Goal: Task Accomplishment & Management: Complete application form

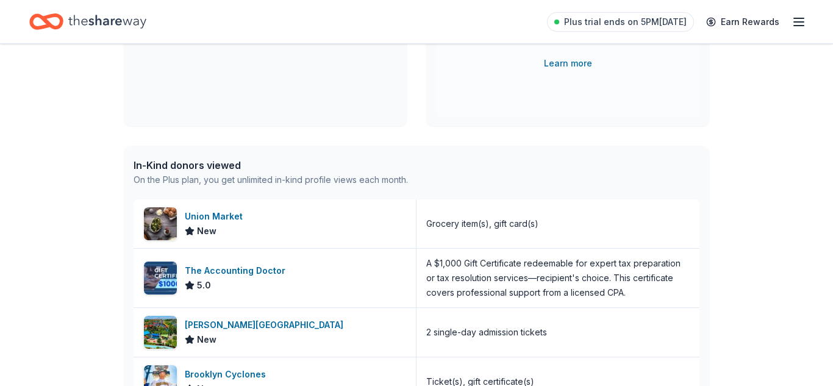
scroll to position [226, 0]
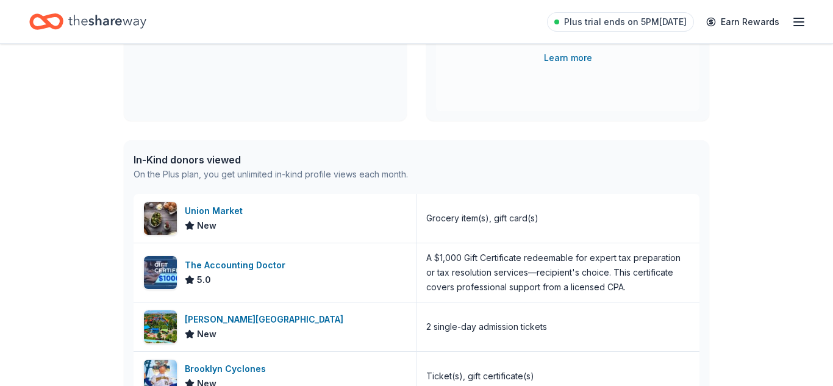
click at [27, 101] on div "👋 Hi Tifany In-Kind Create new event Safe Homes, Safe Futures Family Resource F…" at bounding box center [416, 243] width 833 height 851
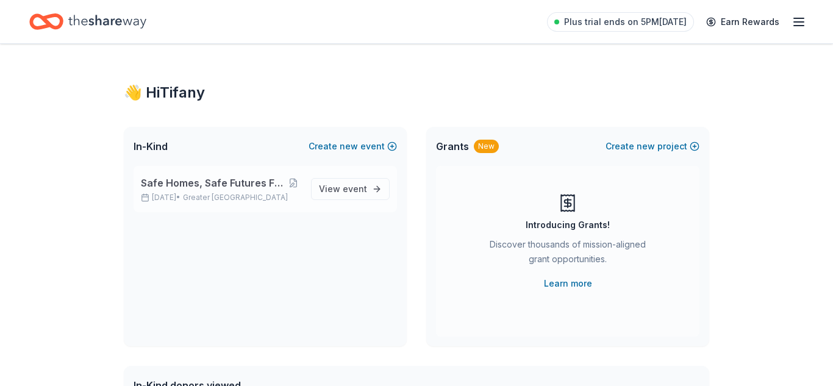
click at [221, 184] on span "Safe Homes, Safe Futures Family Resource Fair" at bounding box center [213, 183] width 145 height 15
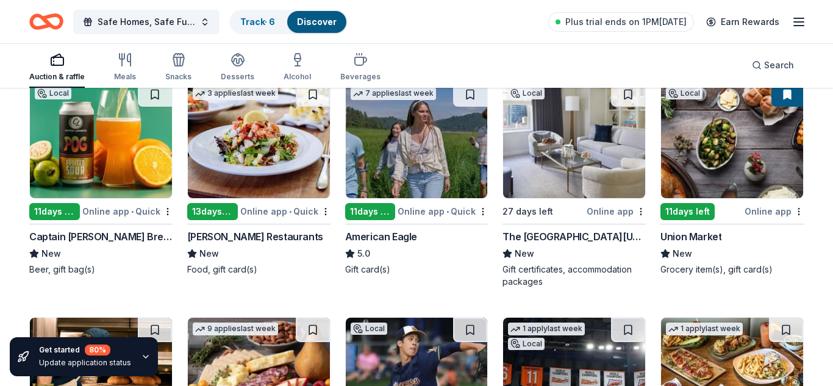
scroll to position [1066, 0]
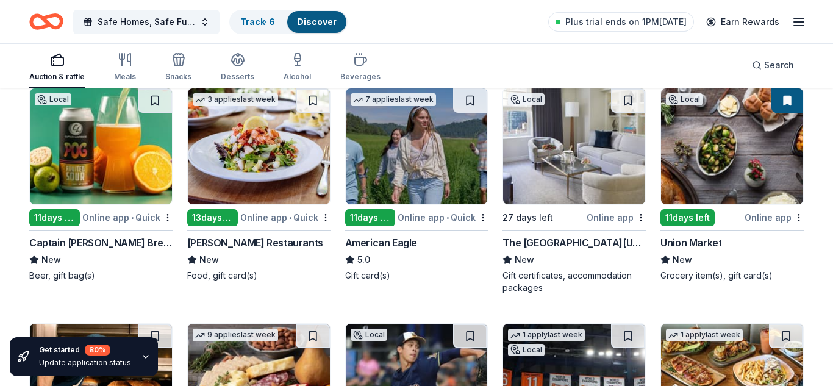
click at [369, 206] on div "7 applies last week 11 days left Online app • Quick American Eagle 5.0 Gift car…" at bounding box center [416, 185] width 143 height 194
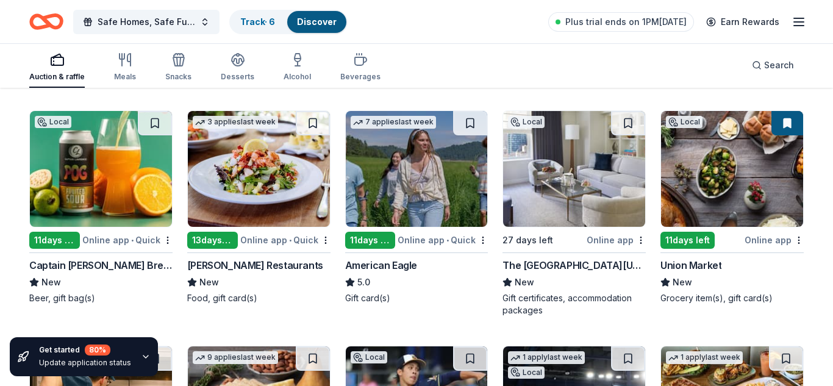
scroll to position [1039, 0]
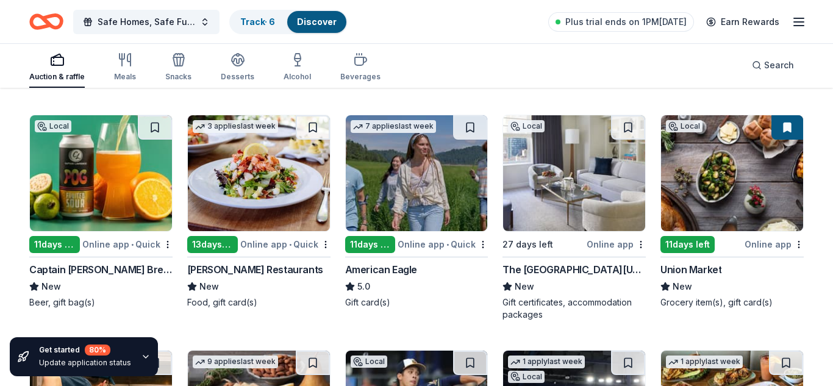
click at [727, 182] on img at bounding box center [732, 173] width 142 height 116
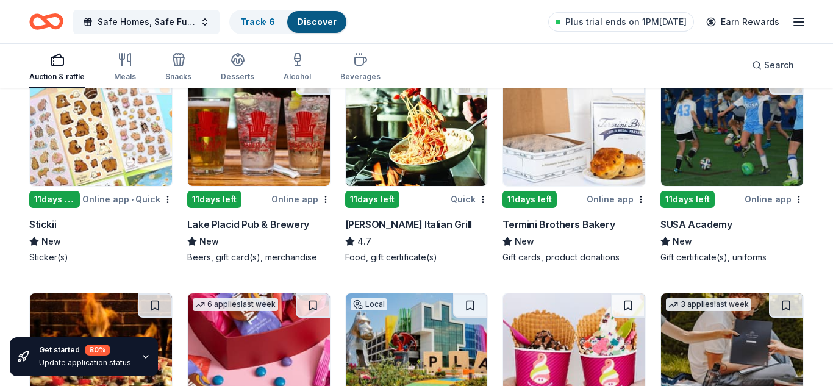
scroll to position [3426, 0]
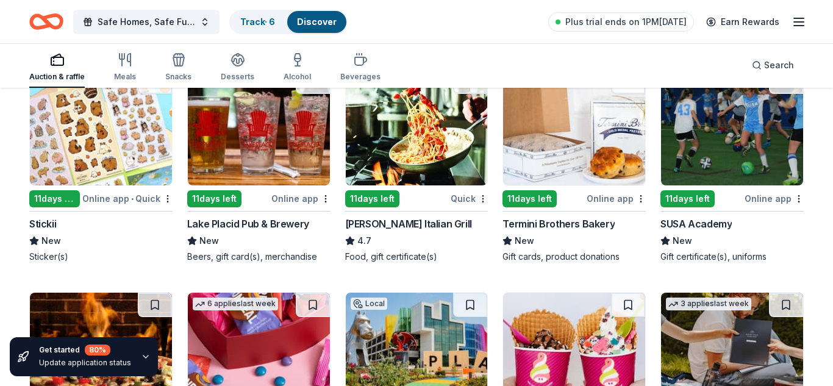
click at [422, 173] on img at bounding box center [417, 128] width 142 height 116
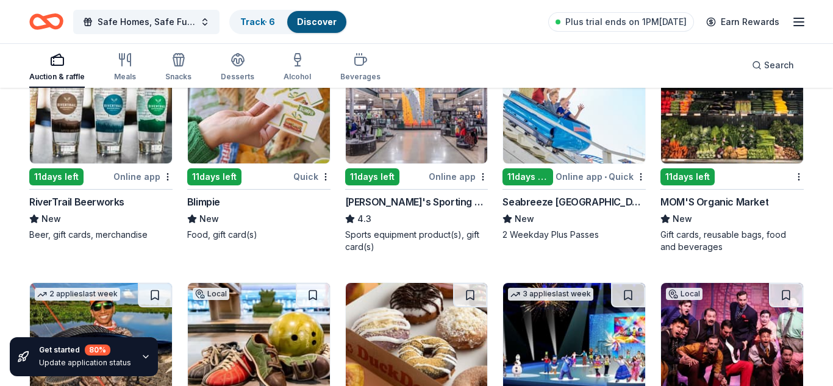
scroll to position [3910, 0]
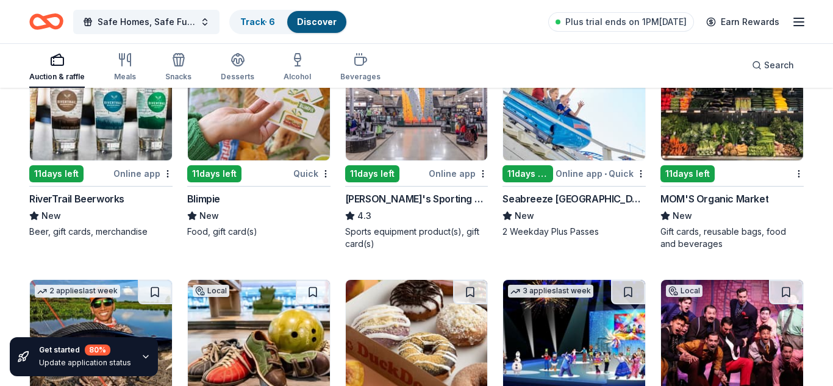
click at [396, 137] on img at bounding box center [417, 103] width 142 height 116
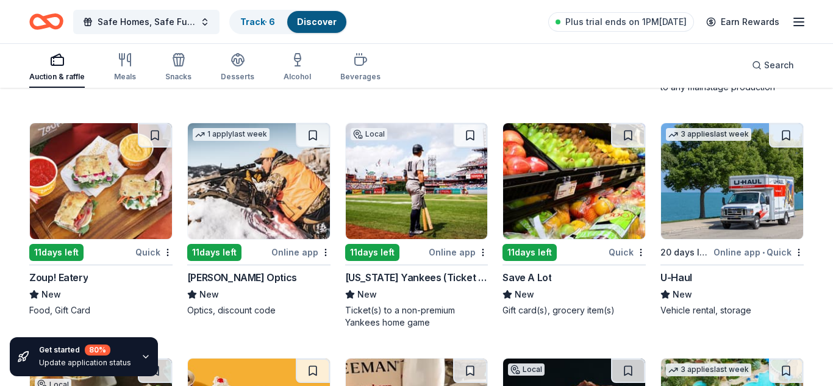
scroll to position [4302, 0]
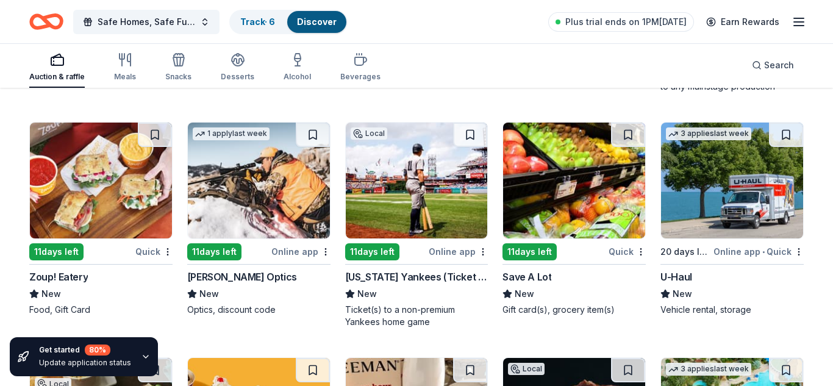
click at [374, 195] on img at bounding box center [417, 181] width 142 height 116
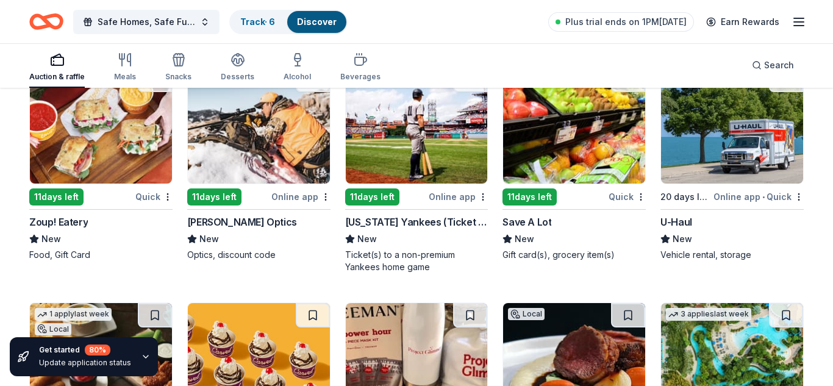
scroll to position [4357, 0]
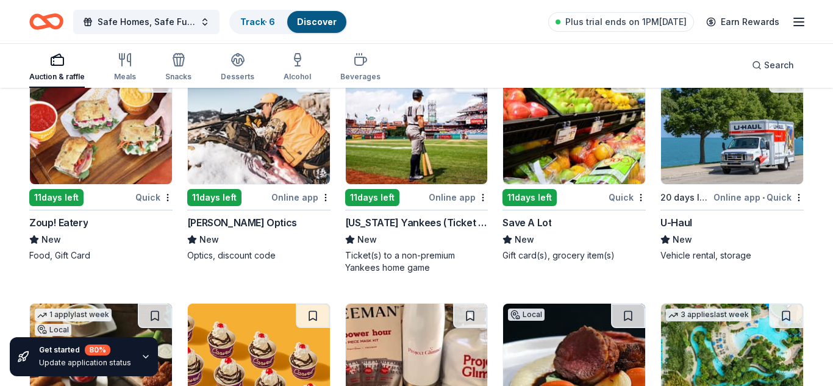
click at [693, 145] on img at bounding box center [732, 126] width 142 height 116
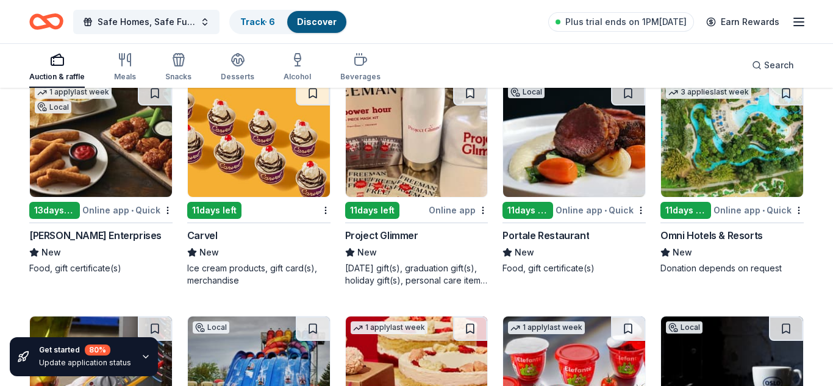
scroll to position [4580, 0]
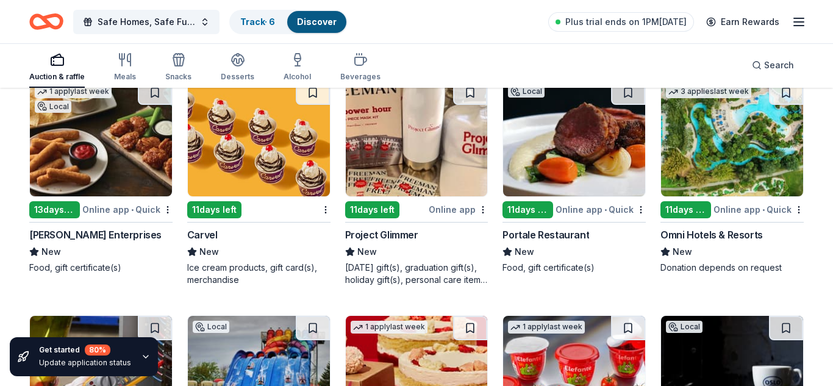
click at [234, 163] on img at bounding box center [259, 138] width 142 height 116
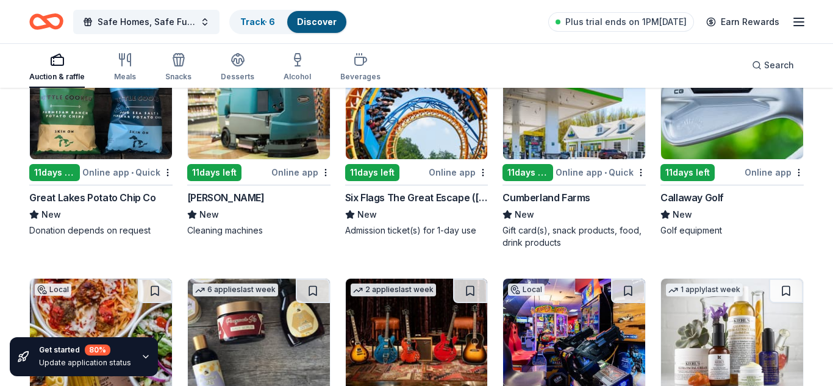
scroll to position [5094, 0]
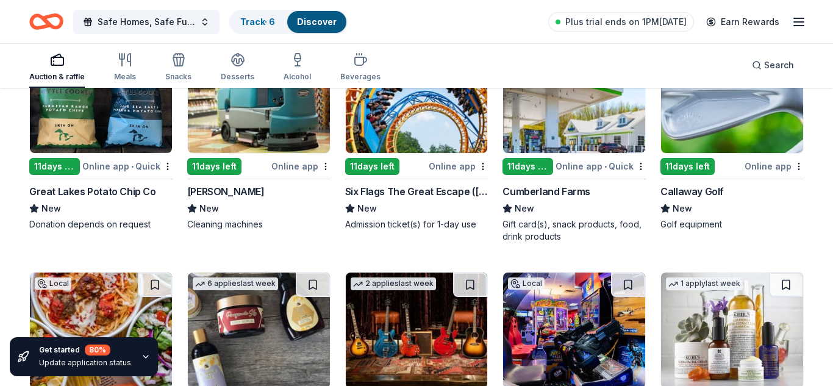
click at [406, 118] on img at bounding box center [417, 95] width 142 height 116
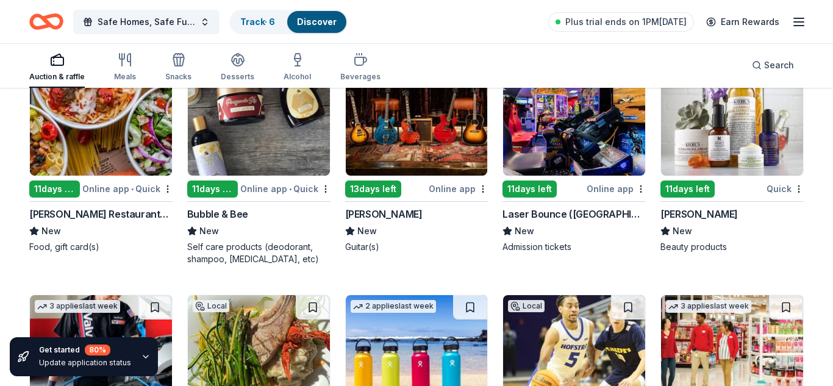
scroll to position [5307, 0]
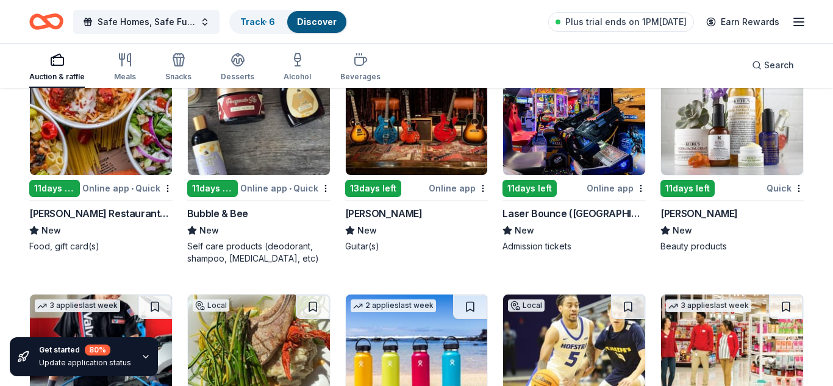
click at [731, 119] on img at bounding box center [732, 117] width 142 height 116
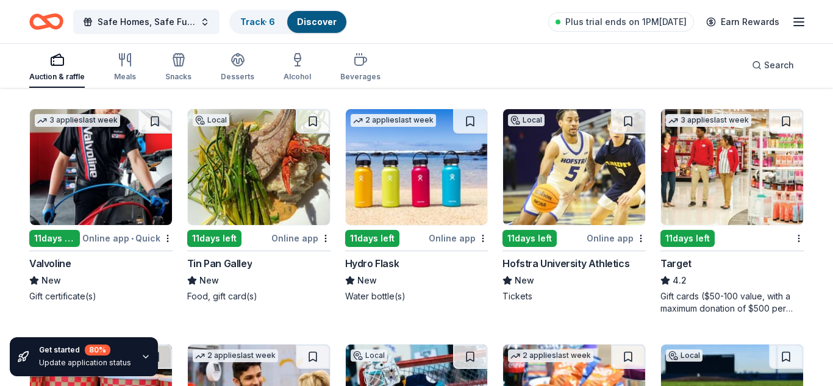
scroll to position [5508, 0]
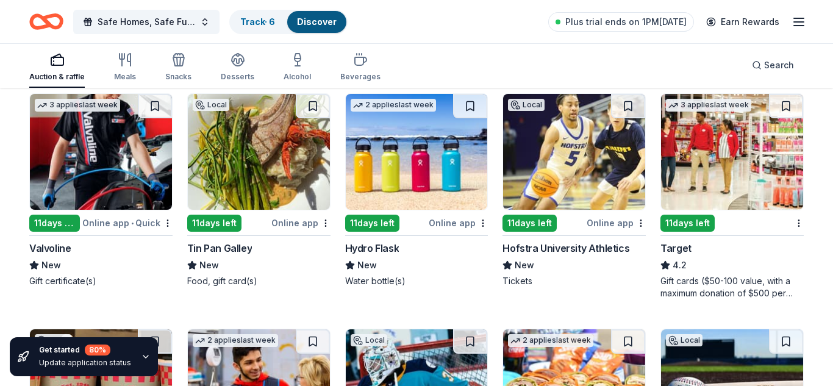
click at [414, 149] on img at bounding box center [417, 152] width 142 height 116
click at [707, 184] on img at bounding box center [732, 152] width 142 height 116
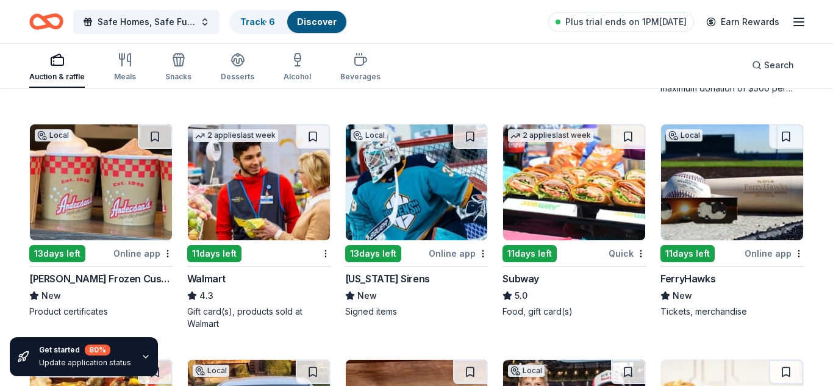
scroll to position [5743, 0]
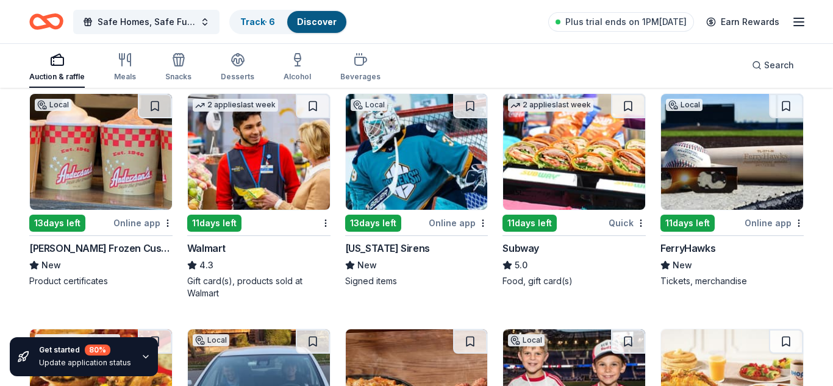
click at [575, 175] on img at bounding box center [574, 152] width 142 height 116
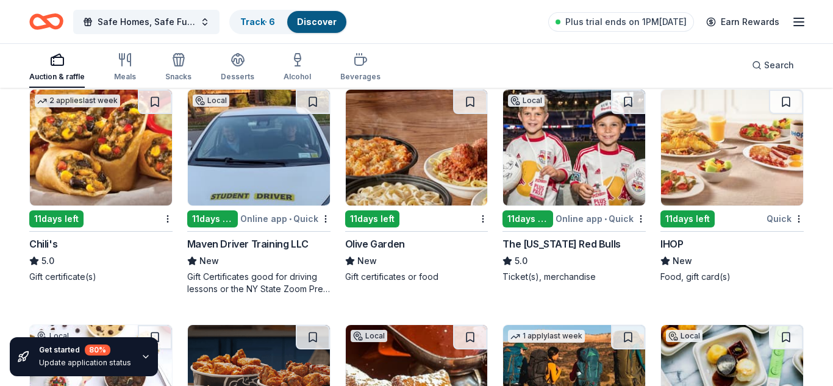
scroll to position [5985, 0]
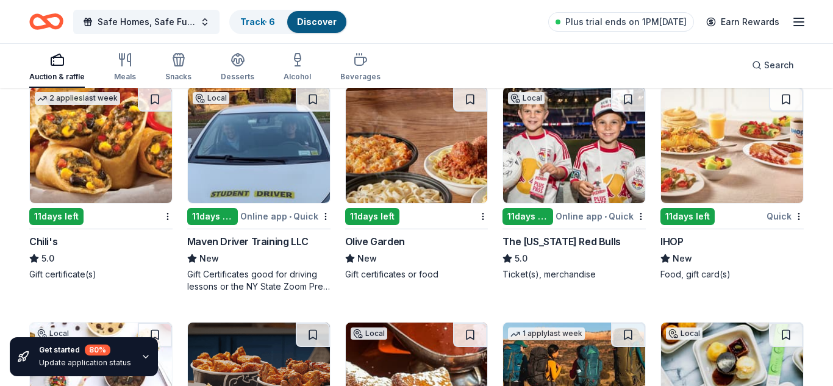
click at [102, 147] on img at bounding box center [101, 145] width 142 height 116
click at [403, 162] on img at bounding box center [417, 145] width 142 height 116
click at [696, 159] on img at bounding box center [732, 145] width 142 height 116
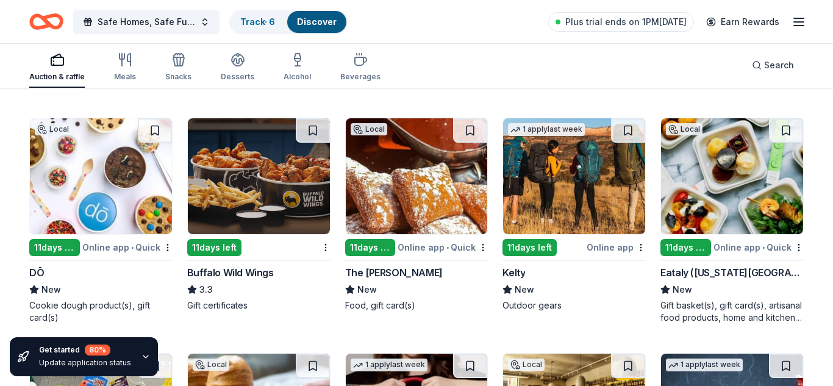
scroll to position [6181, 0]
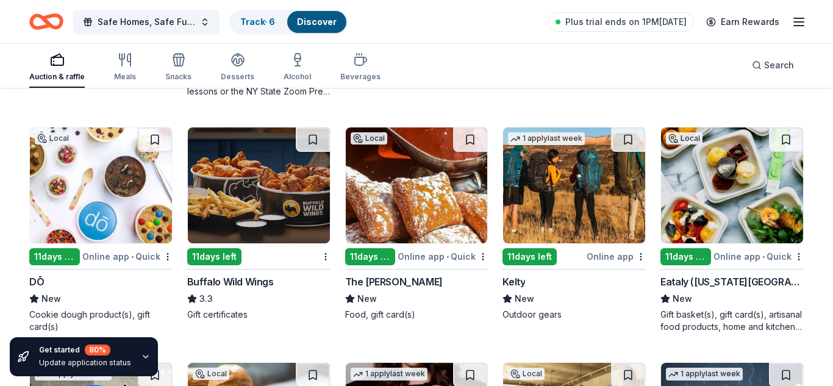
click at [272, 182] on img at bounding box center [259, 185] width 142 height 116
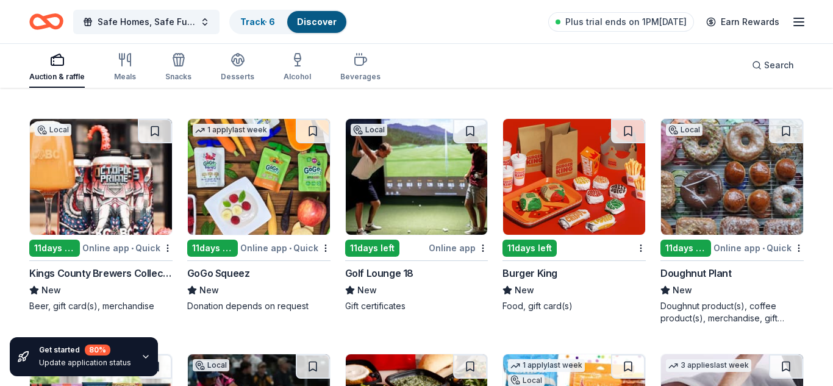
scroll to position [6651, 0]
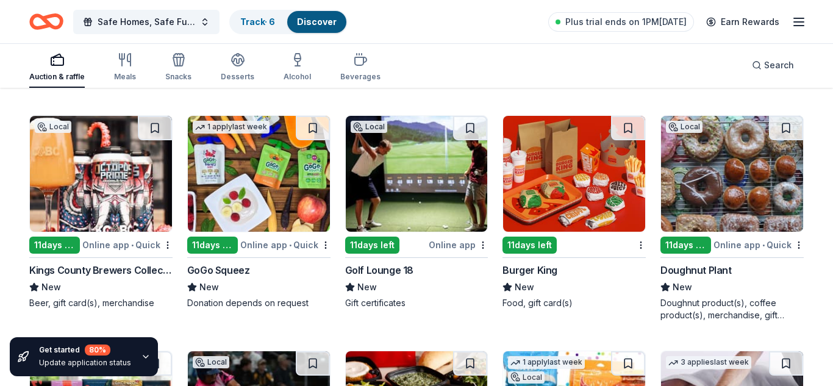
click at [269, 170] on img at bounding box center [259, 174] width 142 height 116
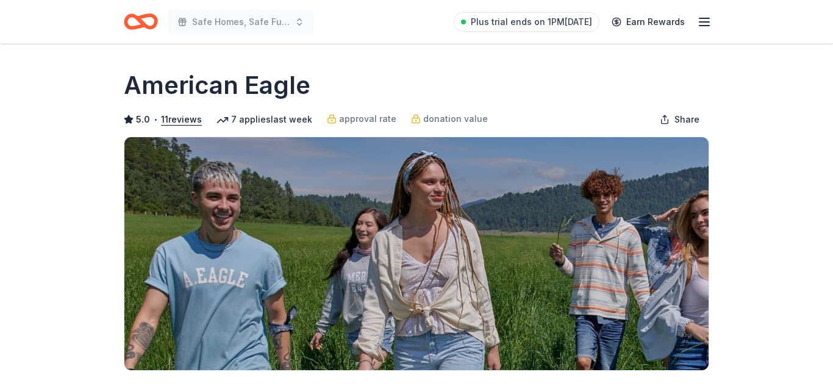
scroll to position [199, 0]
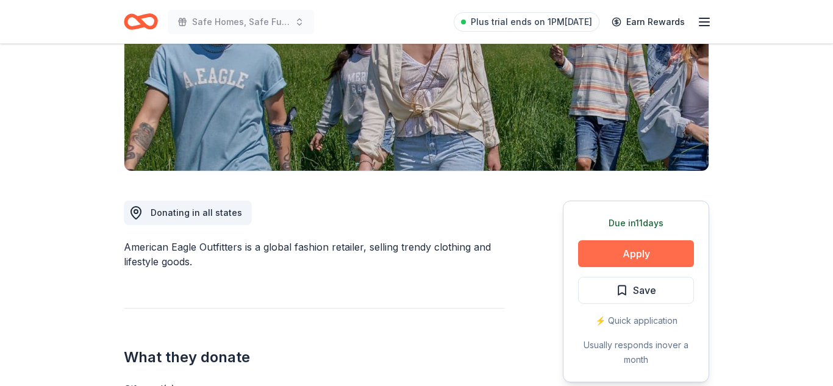
click at [630, 252] on button "Apply" at bounding box center [636, 253] width 116 height 27
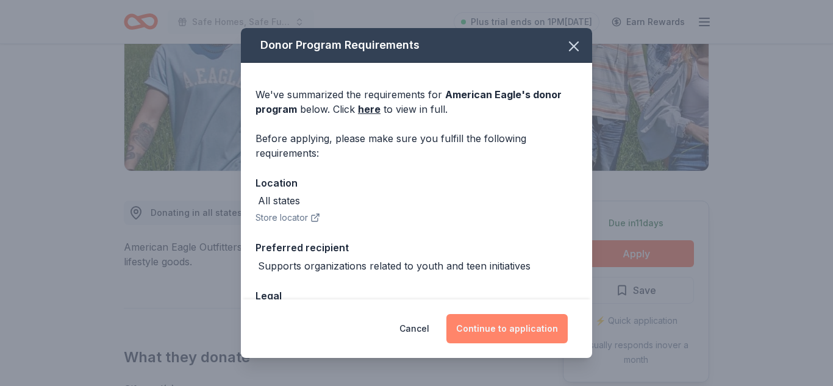
click at [485, 328] on button "Continue to application" at bounding box center [506, 328] width 121 height 29
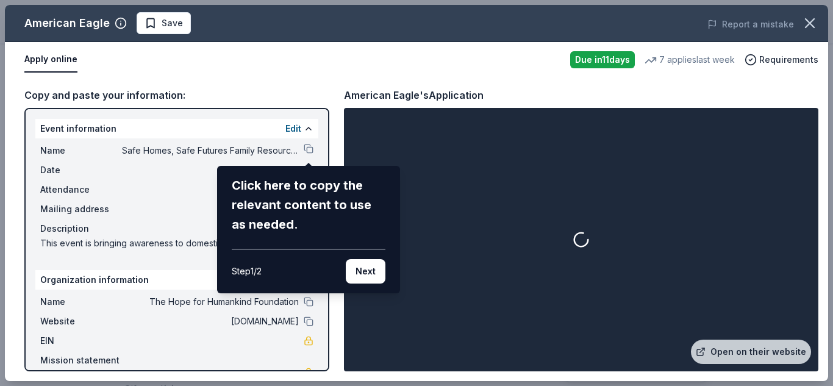
click at [307, 149] on div "American Eagle Save Report a mistake Apply online Due in 11 days 7 applies last…" at bounding box center [416, 193] width 823 height 376
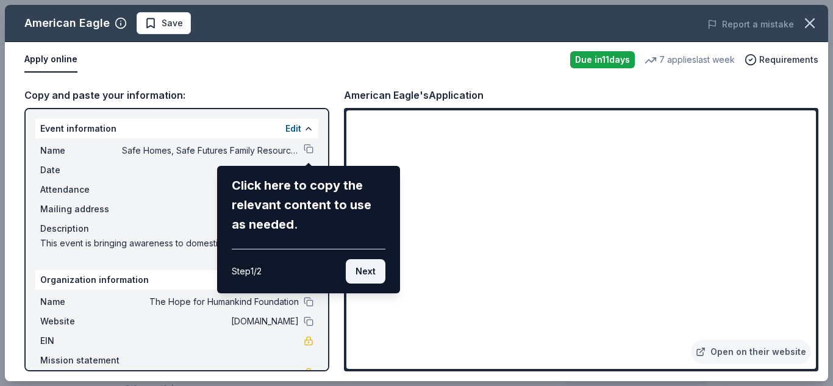
click at [369, 271] on button "Next" at bounding box center [366, 271] width 40 height 24
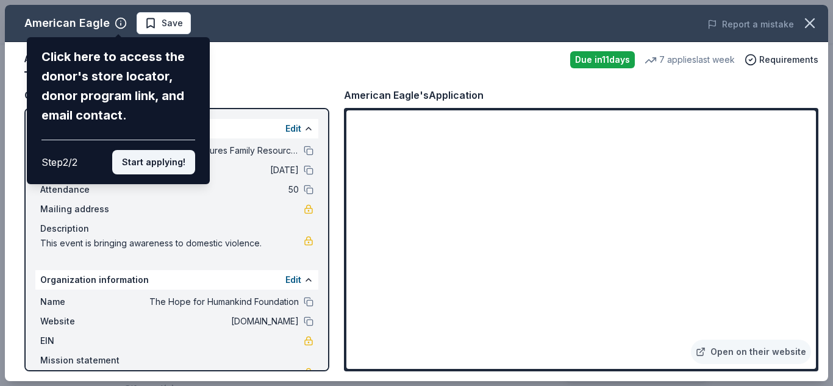
click at [172, 166] on button "Start applying!" at bounding box center [153, 162] width 83 height 24
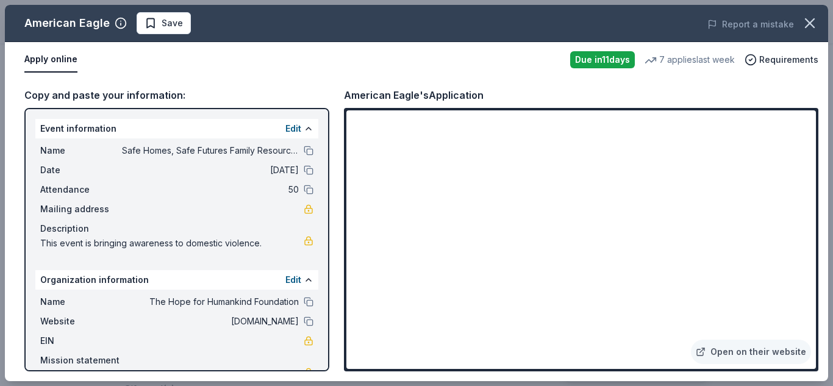
click at [307, 150] on div "American Eagle Save Report a mistake Apply online Due in 11 days 7 applies last…" at bounding box center [416, 193] width 823 height 376
click at [403, 312] on div "American Eagle Save Report a mistake Apply online Due in 11 days 7 applies last…" at bounding box center [416, 193] width 823 height 376
click at [412, 312] on div "American Eagle Save Report a mistake Apply online Due in 11 days 7 applies last…" at bounding box center [416, 193] width 823 height 376
click at [307, 149] on button at bounding box center [309, 151] width 10 height 10
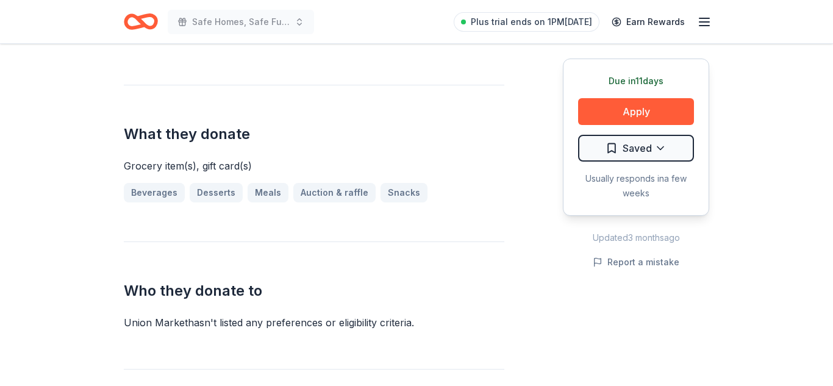
scroll to position [421, 0]
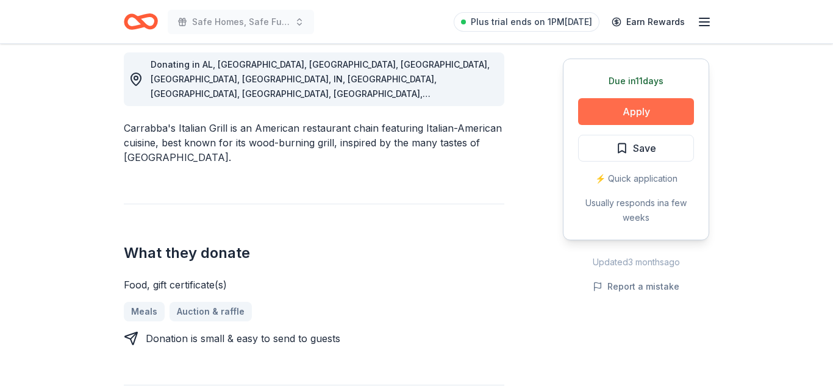
scroll to position [349, 0]
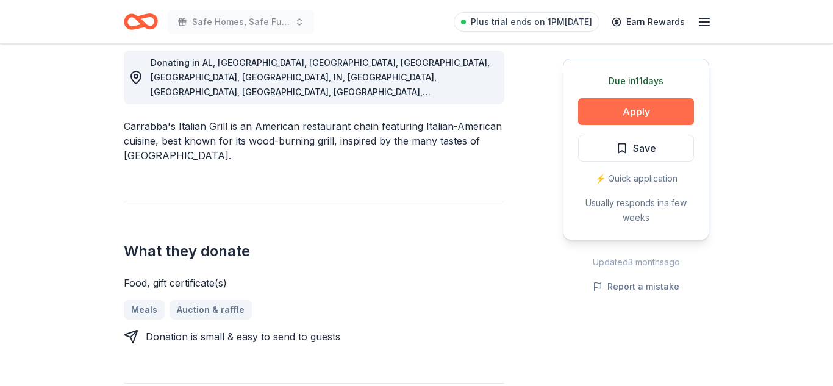
click at [613, 110] on button "Apply" at bounding box center [636, 111] width 116 height 27
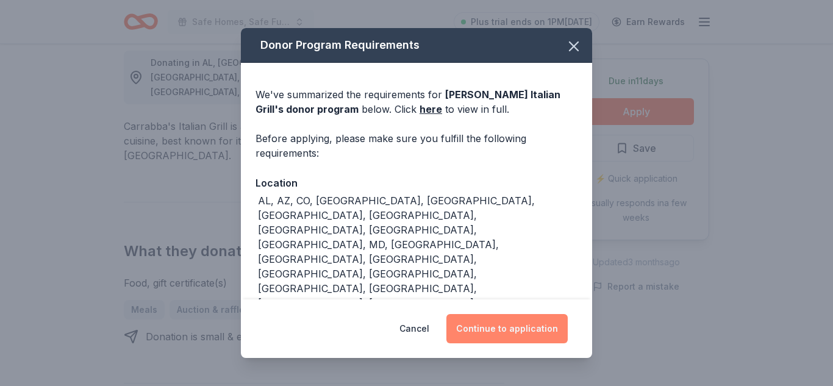
click at [493, 332] on button "Continue to application" at bounding box center [506, 328] width 121 height 29
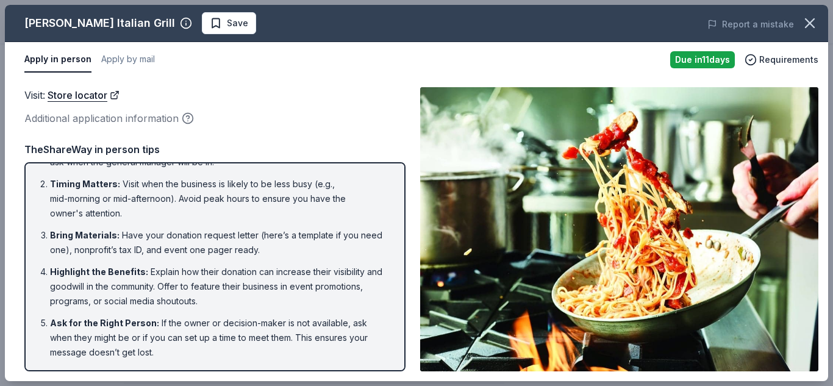
scroll to position [69, 0]
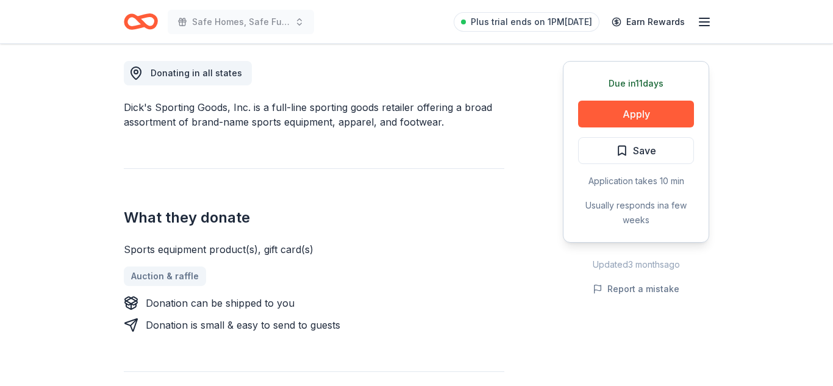
scroll to position [418, 0]
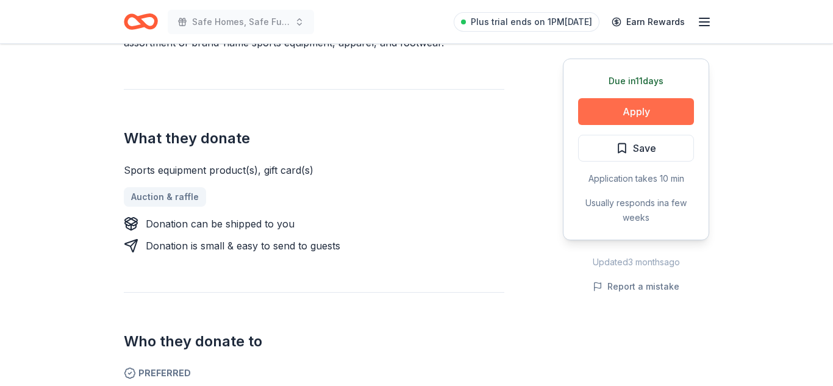
click at [617, 107] on button "Apply" at bounding box center [636, 111] width 116 height 27
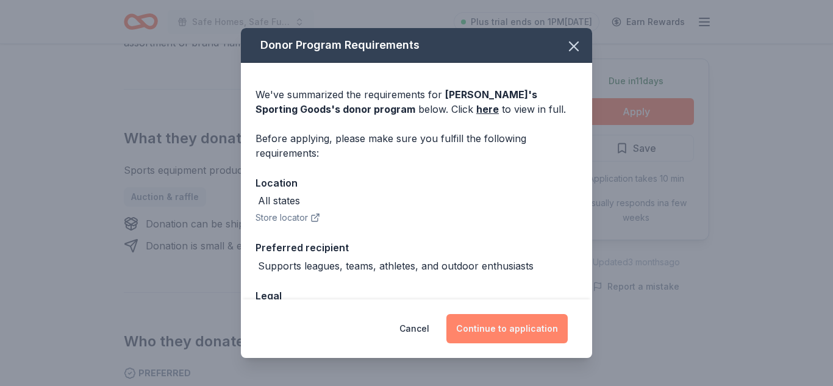
click at [482, 327] on button "Continue to application" at bounding box center [506, 328] width 121 height 29
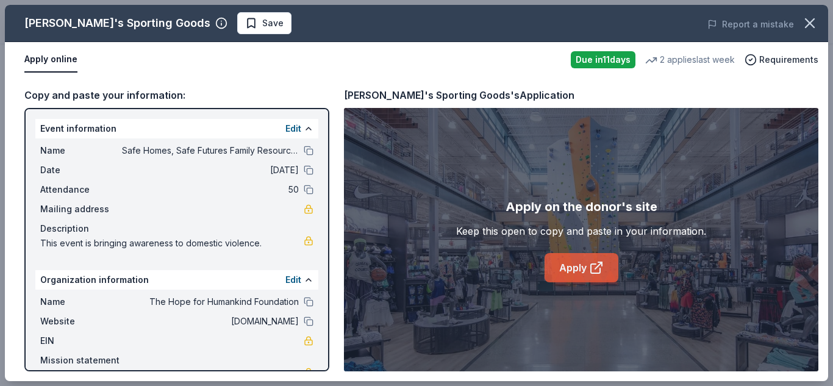
click at [587, 269] on link "Apply" at bounding box center [582, 267] width 74 height 29
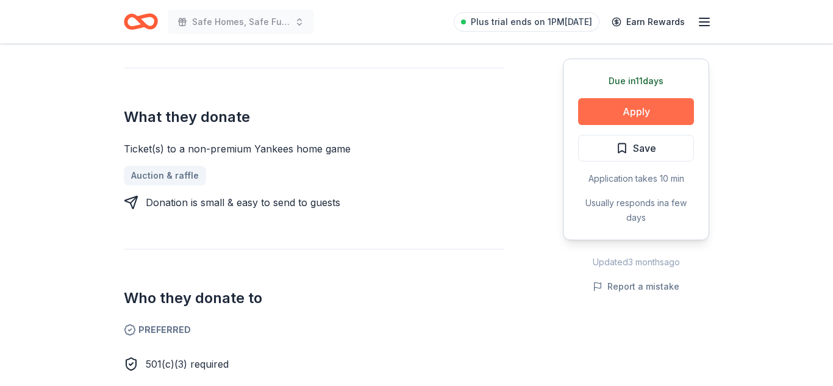
scroll to position [491, 0]
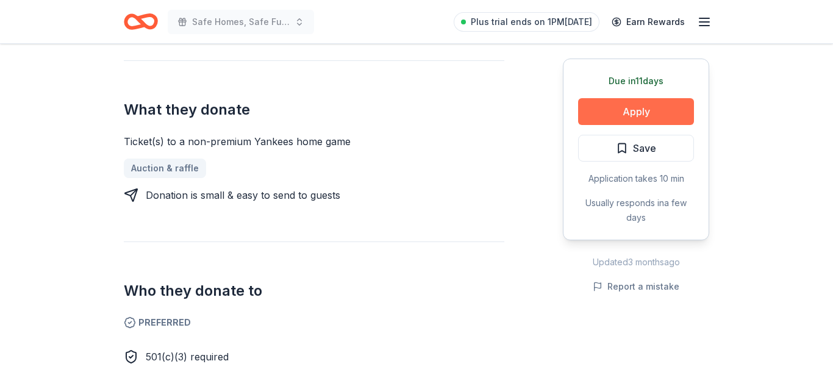
click at [627, 118] on button "Apply" at bounding box center [636, 111] width 116 height 27
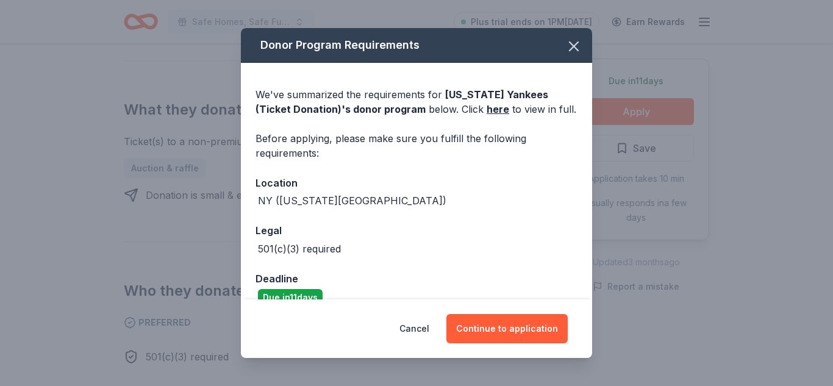
scroll to position [21, 0]
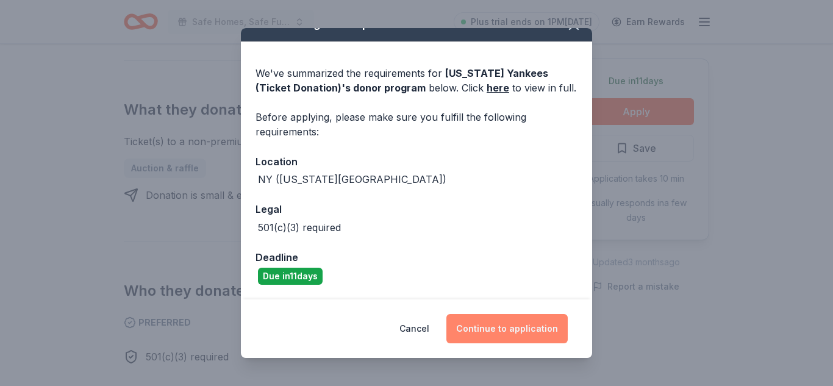
click at [518, 332] on button "Continue to application" at bounding box center [506, 328] width 121 height 29
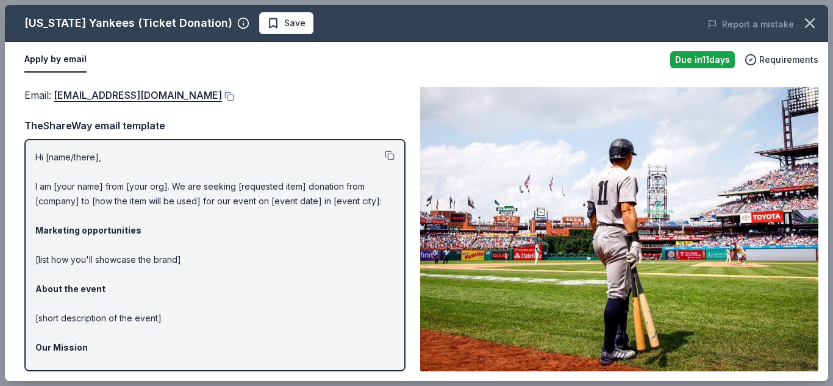
click at [52, 58] on button "Apply by email" at bounding box center [55, 60] width 62 height 26
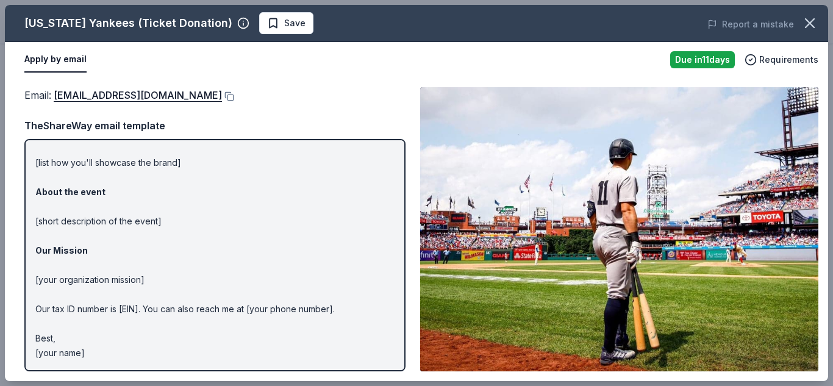
scroll to position [0, 0]
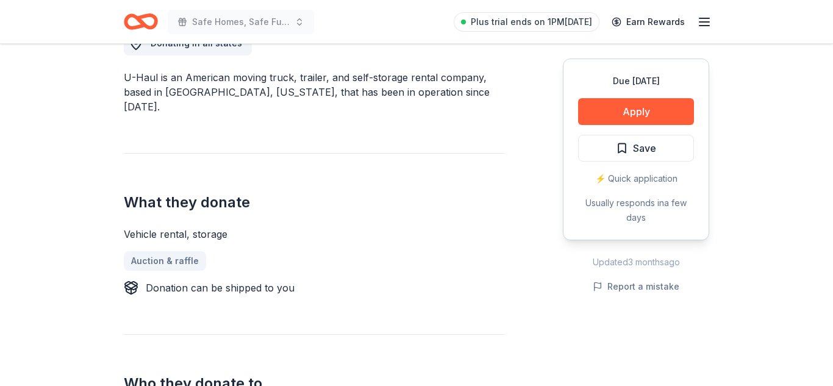
scroll to position [365, 0]
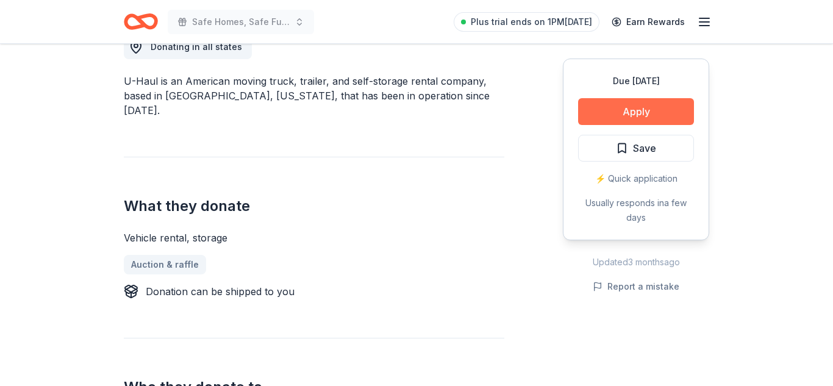
click at [613, 119] on button "Apply" at bounding box center [636, 111] width 116 height 27
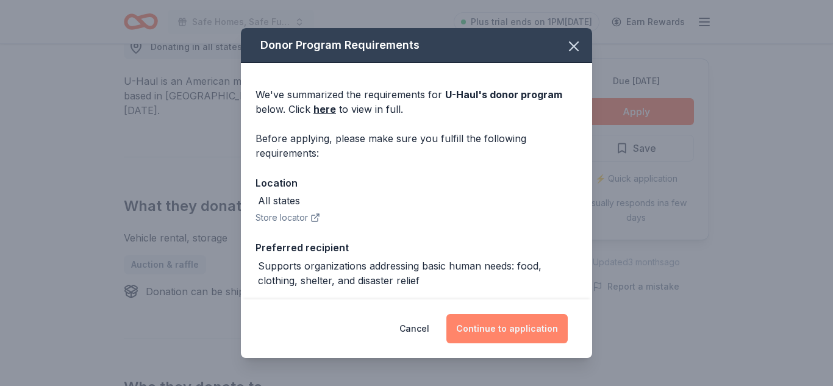
click at [516, 332] on button "Continue to application" at bounding box center [506, 328] width 121 height 29
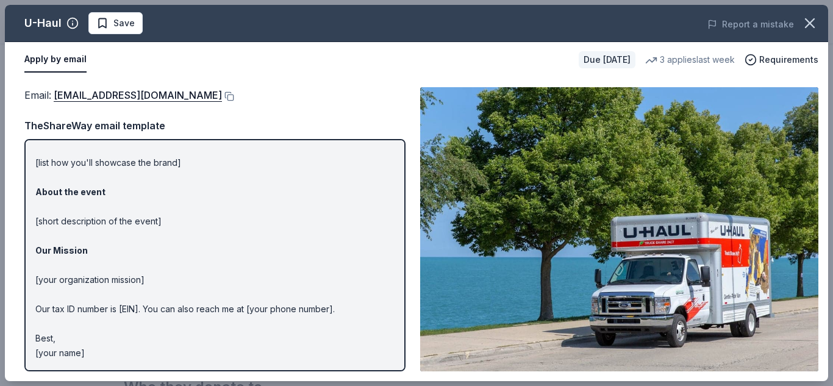
scroll to position [0, 0]
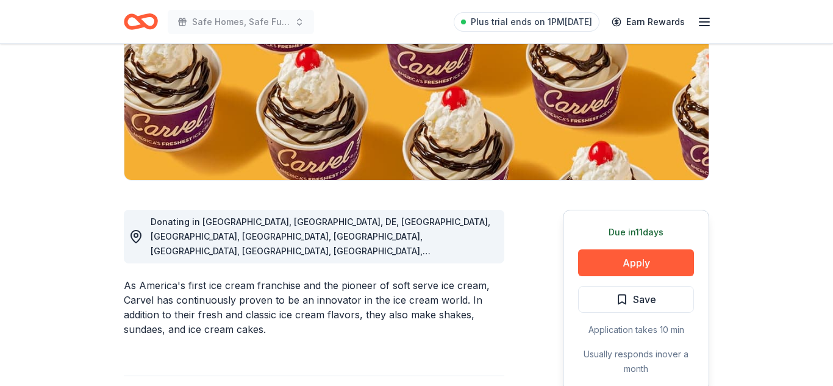
scroll to position [191, 0]
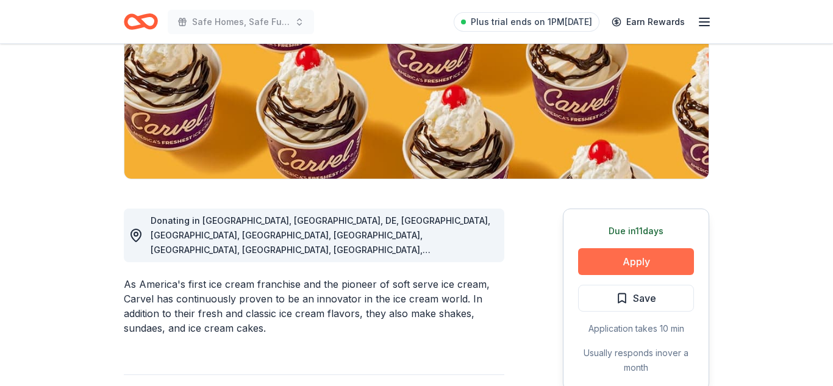
click at [627, 265] on button "Apply" at bounding box center [636, 261] width 116 height 27
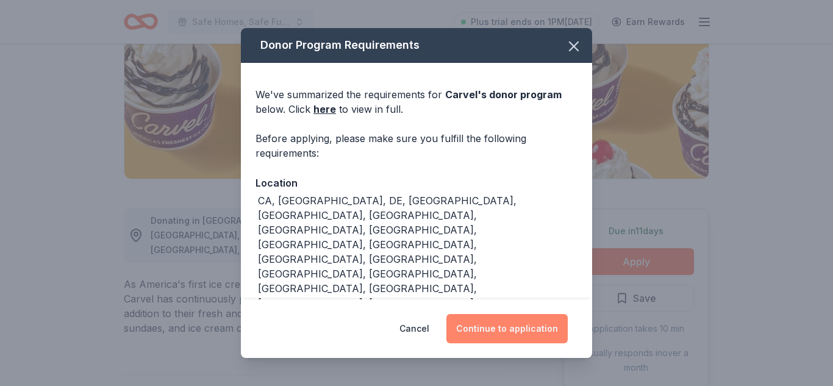
click at [499, 335] on button "Continue to application" at bounding box center [506, 328] width 121 height 29
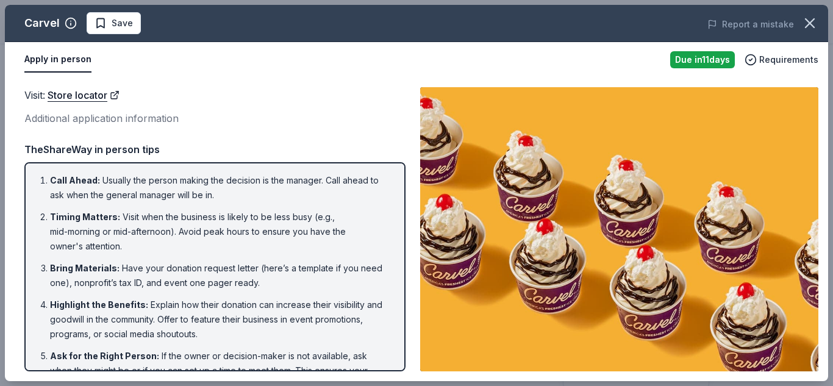
scroll to position [69, 0]
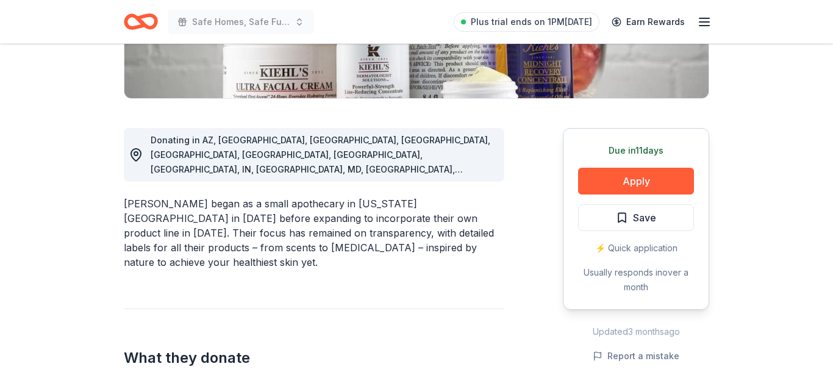
scroll to position [273, 0]
click at [629, 178] on button "Apply" at bounding box center [636, 180] width 116 height 27
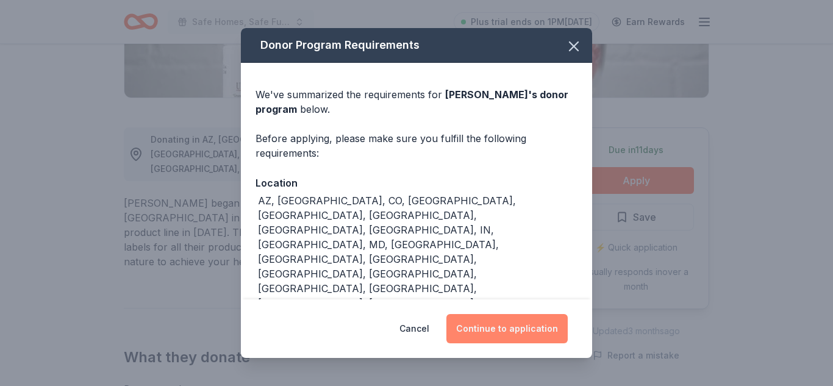
click at [531, 326] on button "Continue to application" at bounding box center [506, 328] width 121 height 29
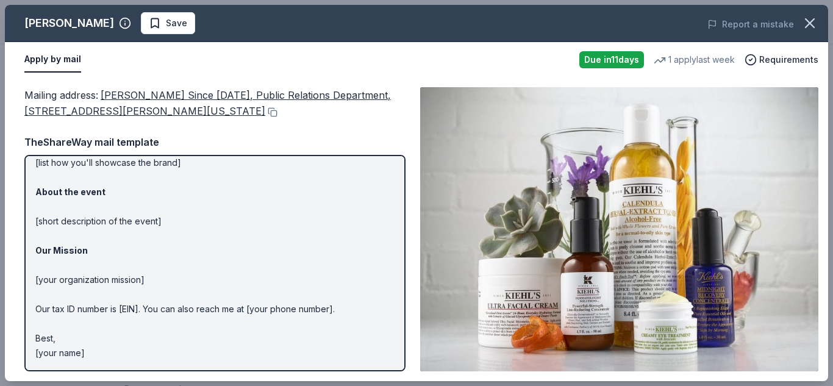
scroll to position [0, 0]
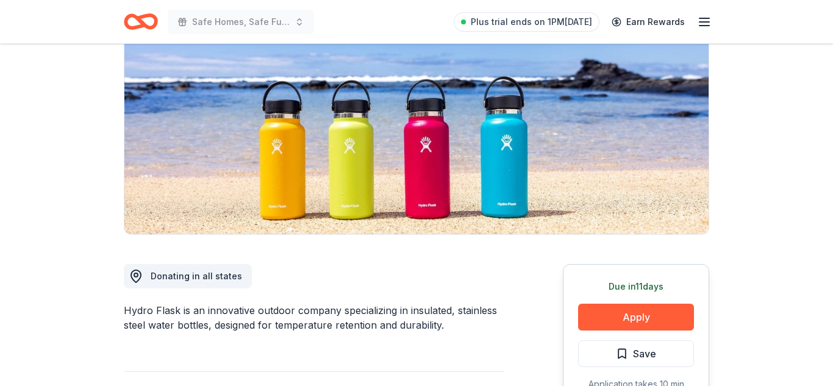
scroll to position [138, 0]
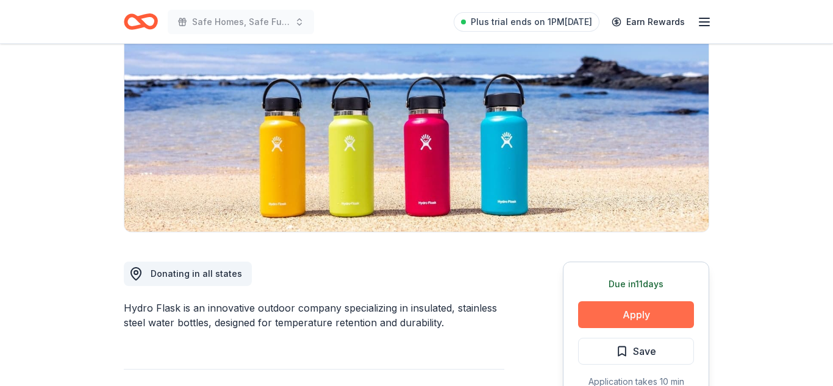
click at [628, 321] on button "Apply" at bounding box center [636, 314] width 116 height 27
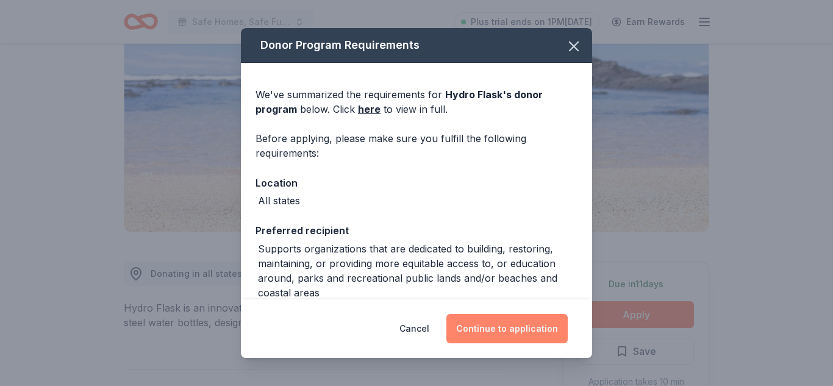
click at [518, 324] on button "Continue to application" at bounding box center [506, 328] width 121 height 29
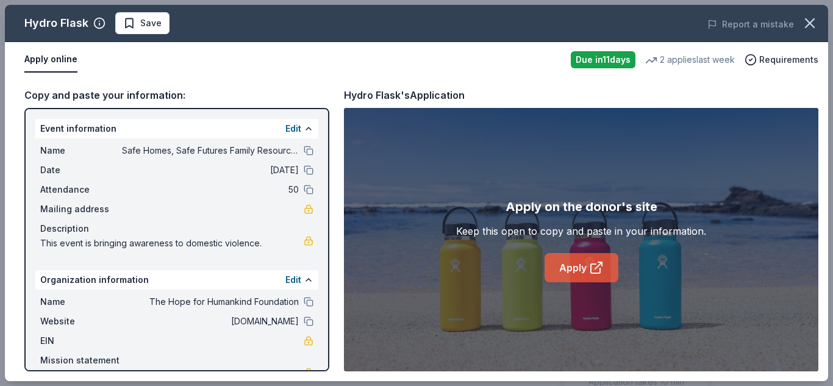
click at [591, 270] on icon at bounding box center [595, 268] width 9 height 9
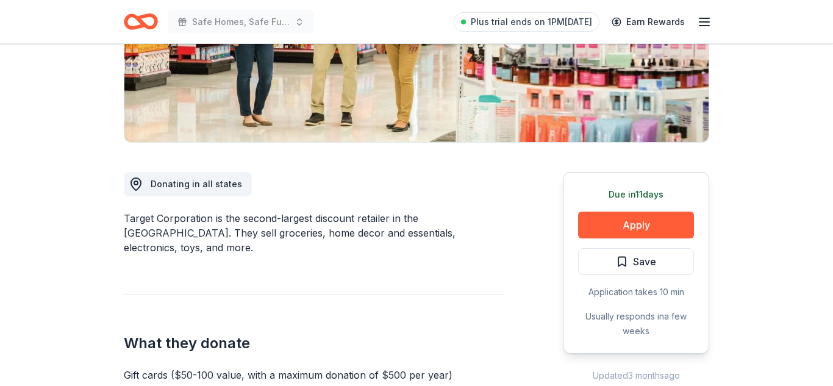
scroll to position [237, 0]
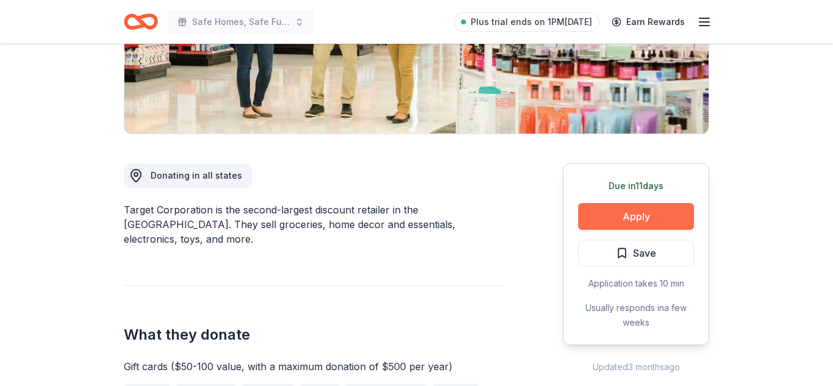
click at [624, 220] on button "Apply" at bounding box center [636, 216] width 116 height 27
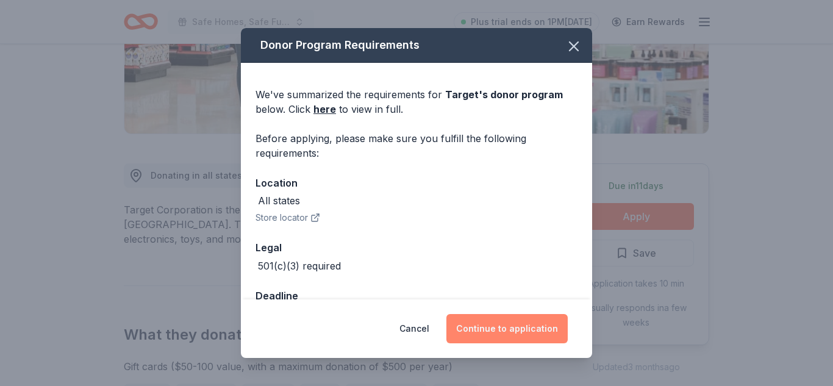
click at [515, 332] on button "Continue to application" at bounding box center [506, 328] width 121 height 29
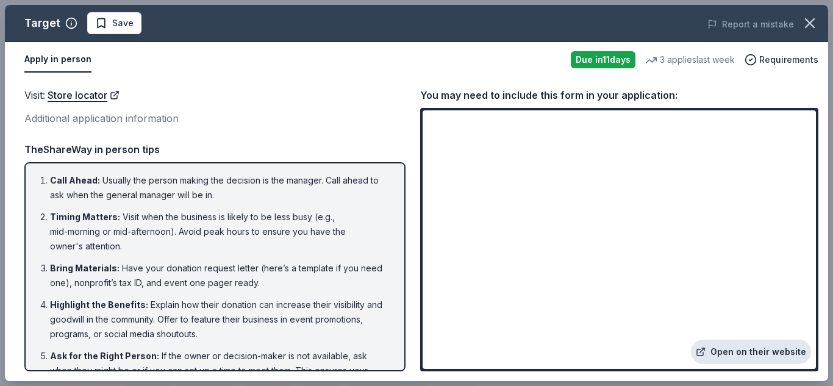
click at [752, 355] on link "Open on their website" at bounding box center [751, 352] width 120 height 24
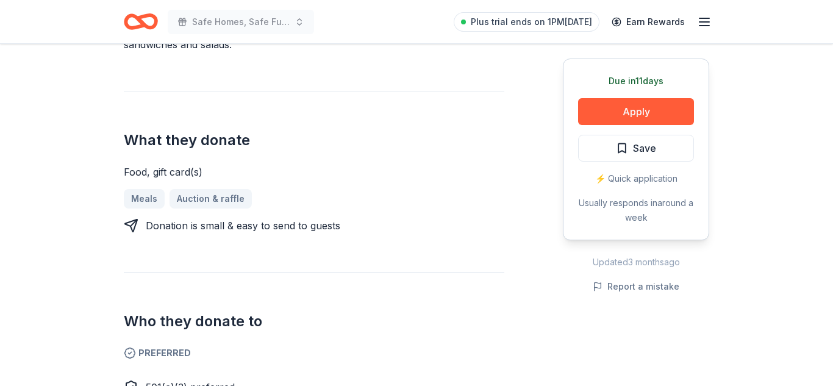
scroll to position [432, 0]
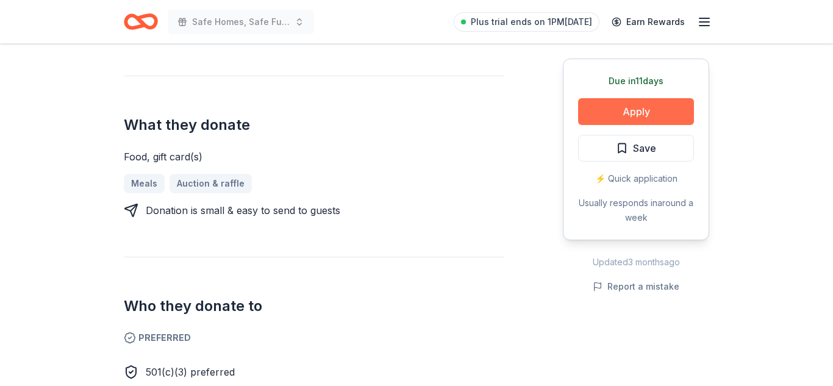
click at [626, 111] on button "Apply" at bounding box center [636, 111] width 116 height 27
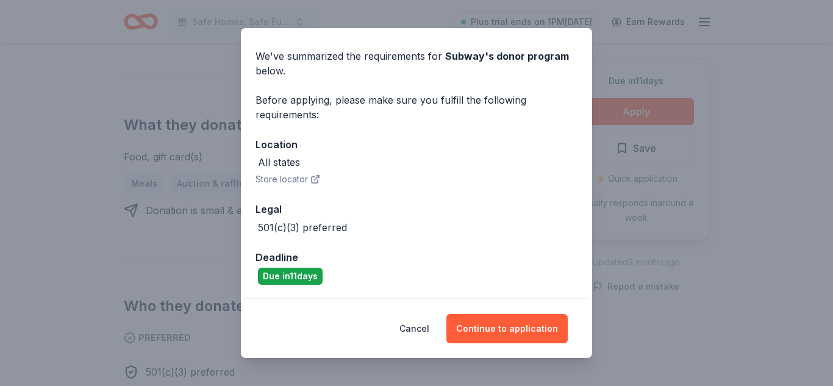
scroll to position [0, 0]
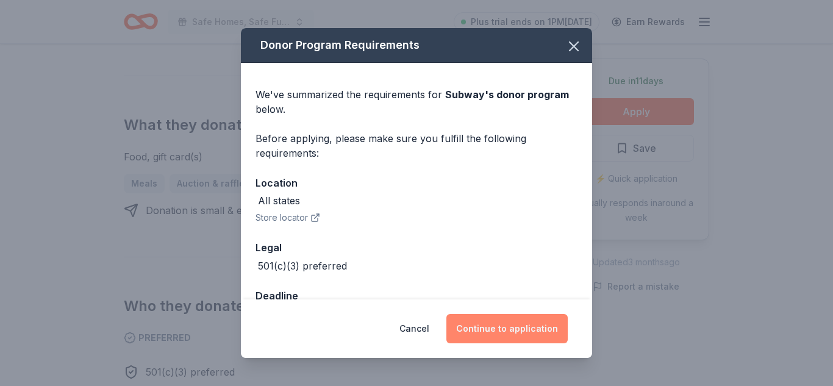
click at [511, 326] on button "Continue to application" at bounding box center [506, 328] width 121 height 29
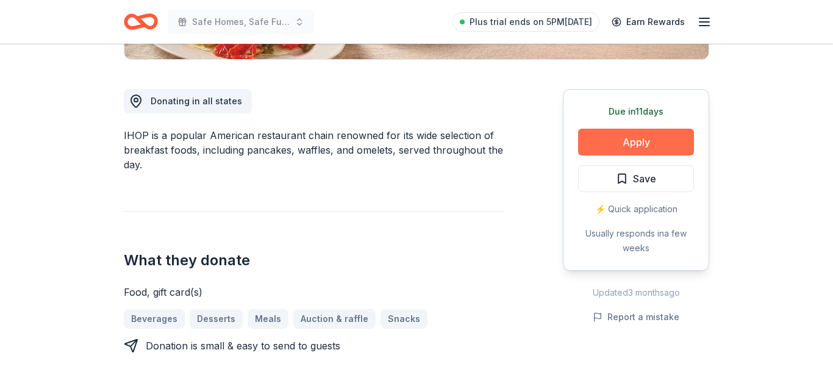
scroll to position [311, 0]
click at [602, 142] on button "Apply" at bounding box center [636, 142] width 116 height 27
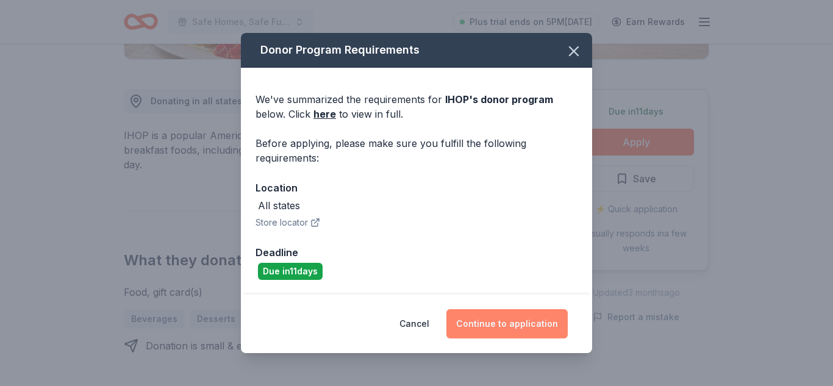
click at [510, 326] on button "Continue to application" at bounding box center [506, 323] width 121 height 29
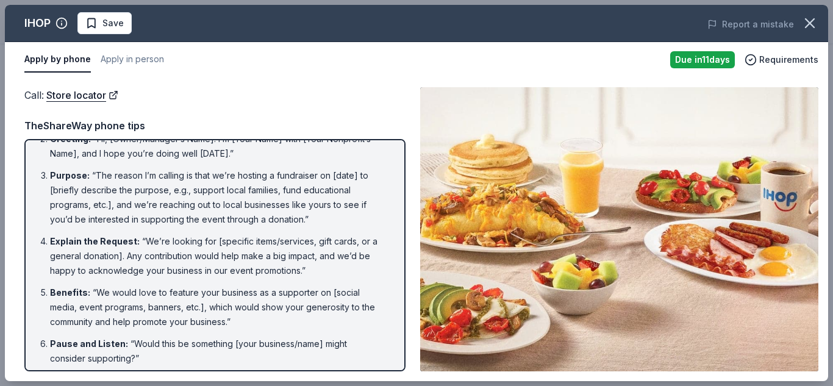
scroll to position [68, 0]
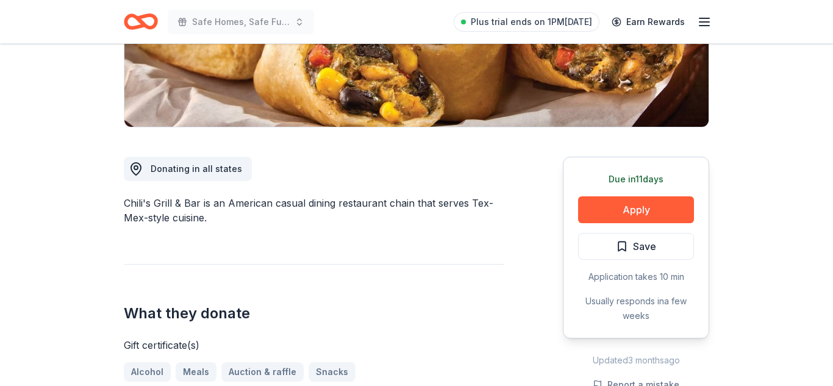
scroll to position [249, 0]
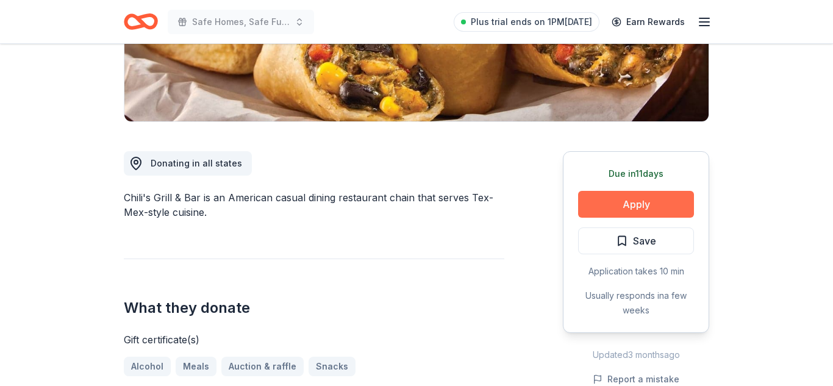
click at [648, 204] on button "Apply" at bounding box center [636, 204] width 116 height 27
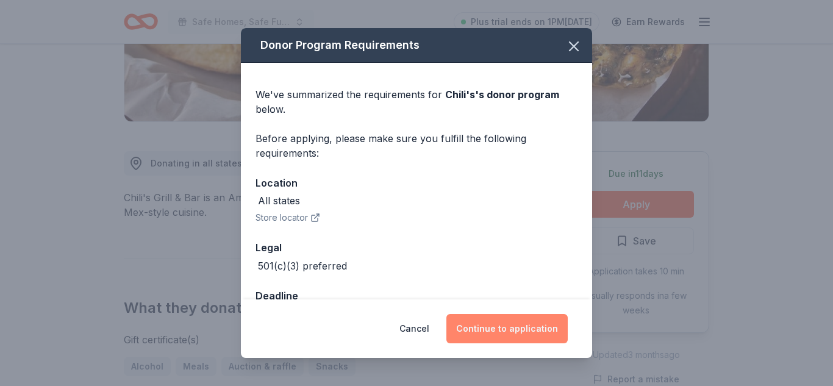
click at [524, 323] on button "Continue to application" at bounding box center [506, 328] width 121 height 29
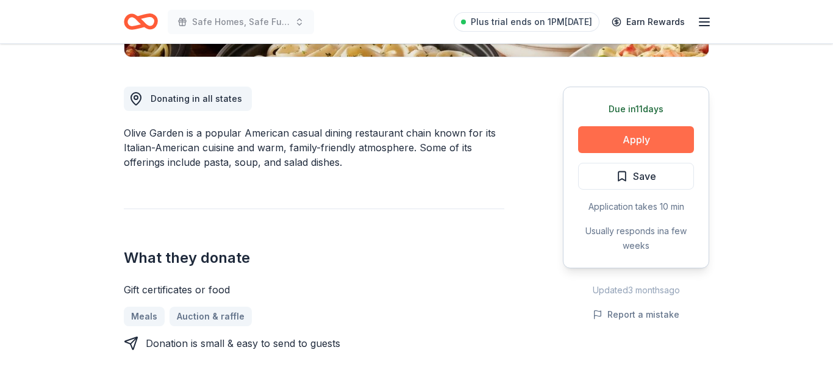
scroll to position [316, 0]
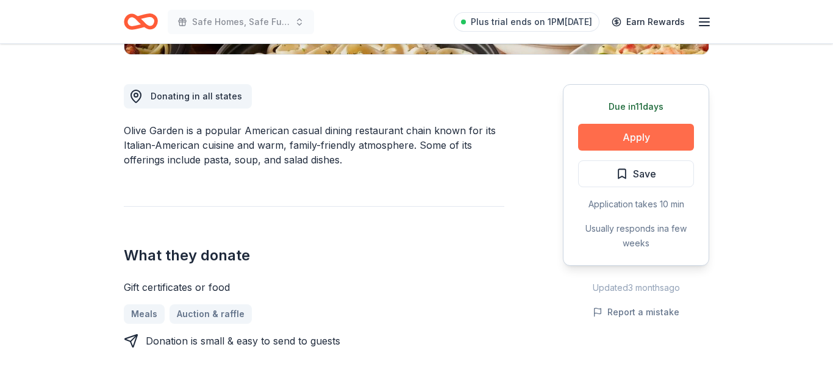
click at [612, 135] on button "Apply" at bounding box center [636, 137] width 116 height 27
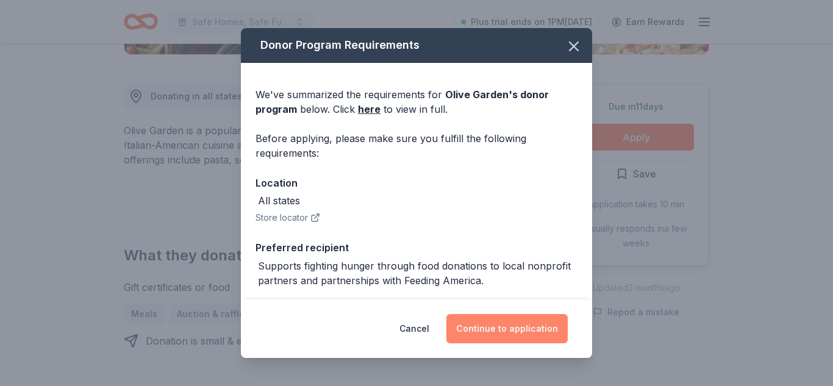
click at [504, 331] on button "Continue to application" at bounding box center [506, 328] width 121 height 29
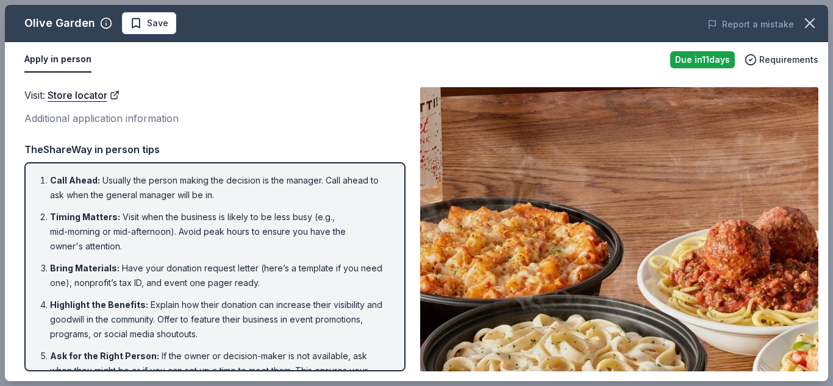
scroll to position [69, 0]
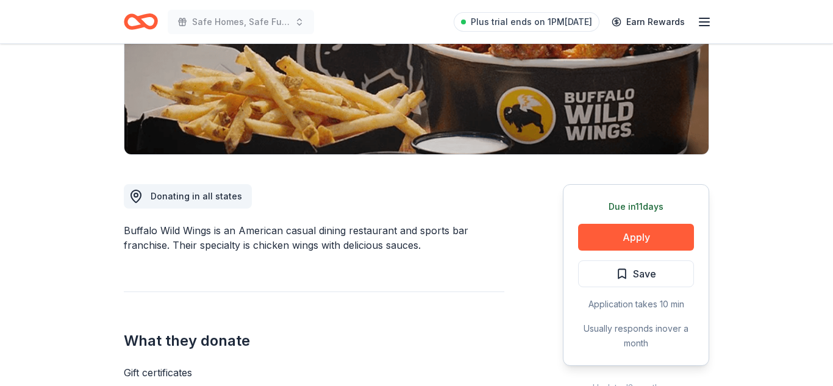
scroll to position [218, 0]
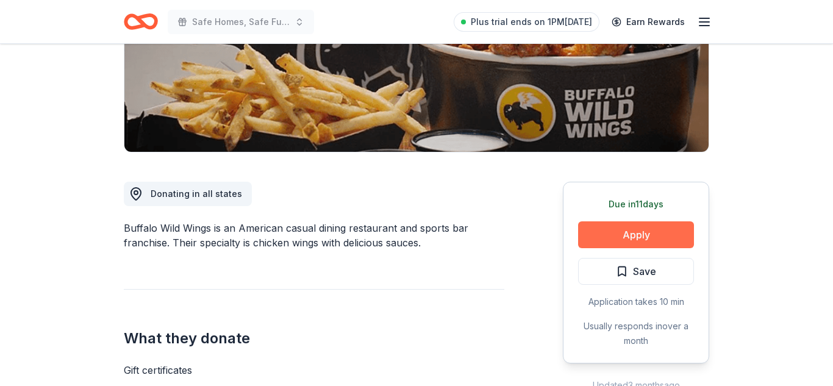
click at [641, 235] on button "Apply" at bounding box center [636, 234] width 116 height 27
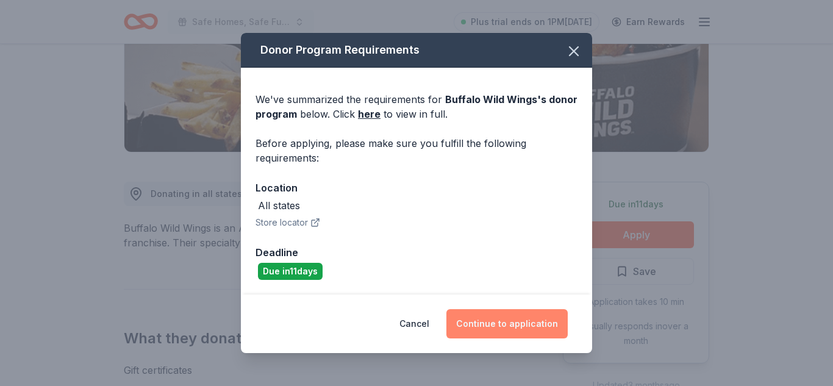
click at [518, 326] on button "Continue to application" at bounding box center [506, 323] width 121 height 29
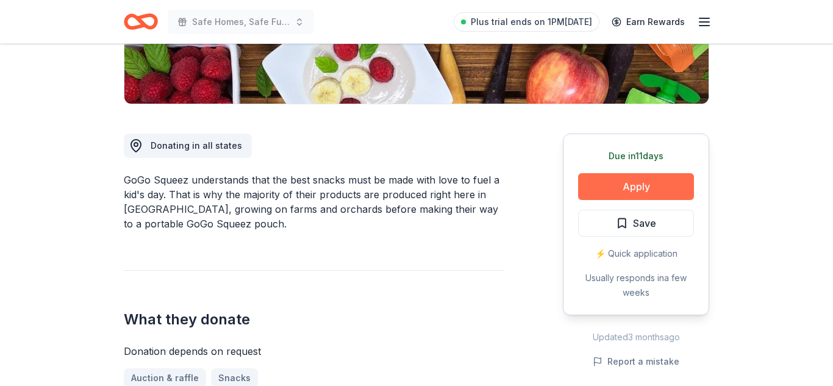
scroll to position [264, 0]
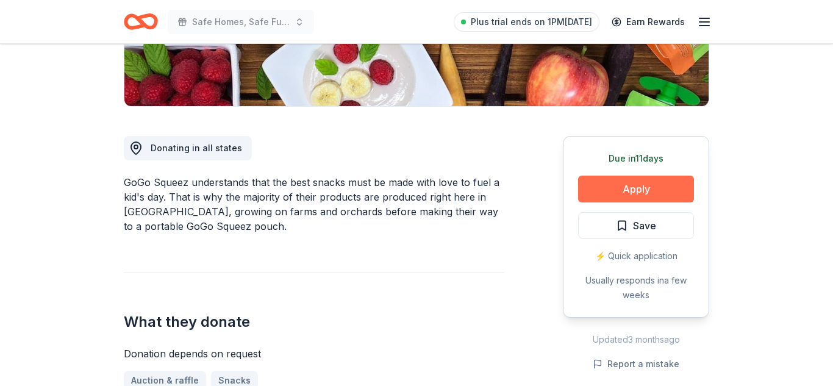
click at [625, 194] on button "Apply" at bounding box center [636, 189] width 116 height 27
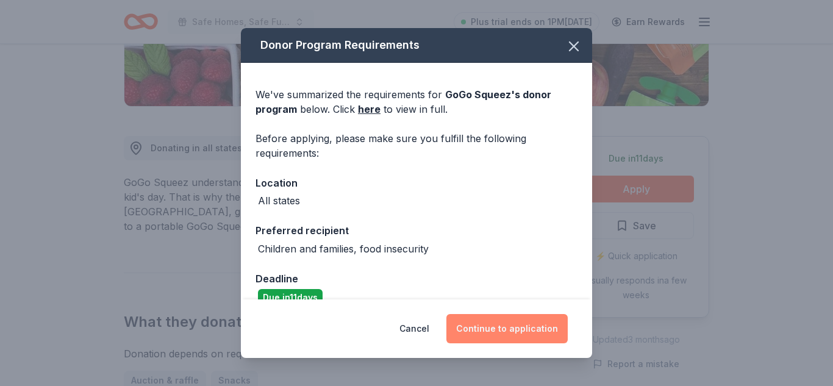
click at [536, 324] on button "Continue to application" at bounding box center [506, 328] width 121 height 29
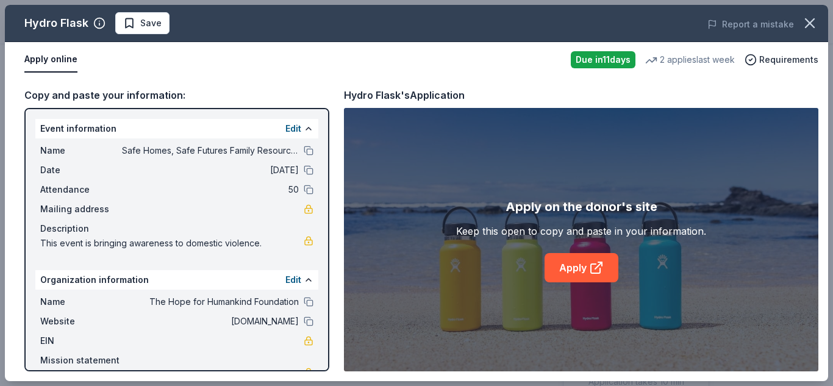
scroll to position [138, 0]
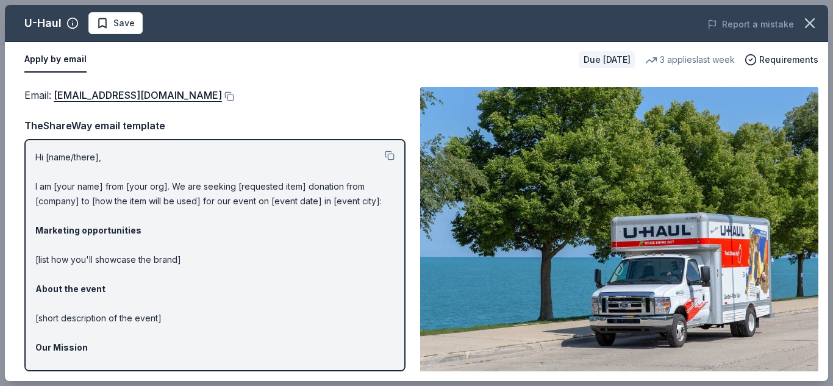
scroll to position [365, 0]
